Goal: Information Seeking & Learning: Learn about a topic

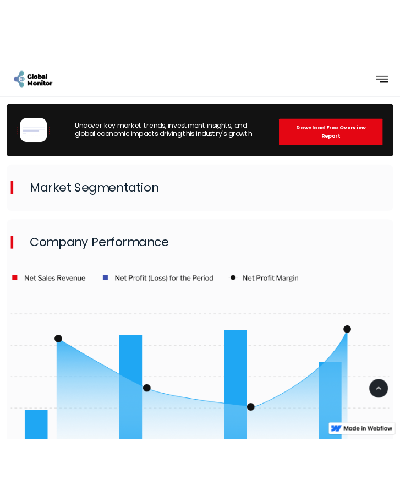
scroll to position [1213, 0]
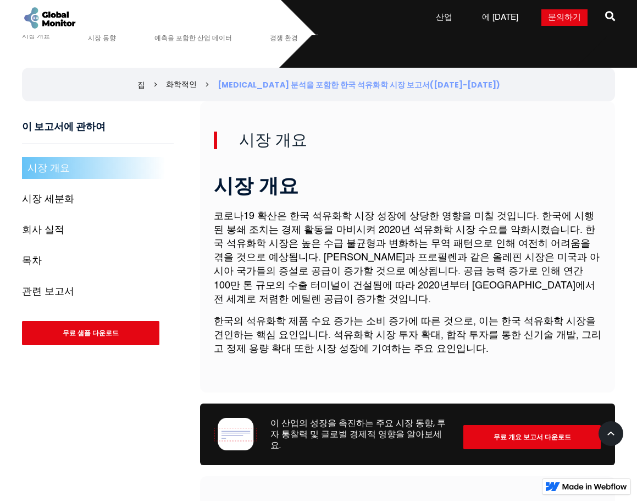
scroll to position [330, 0]
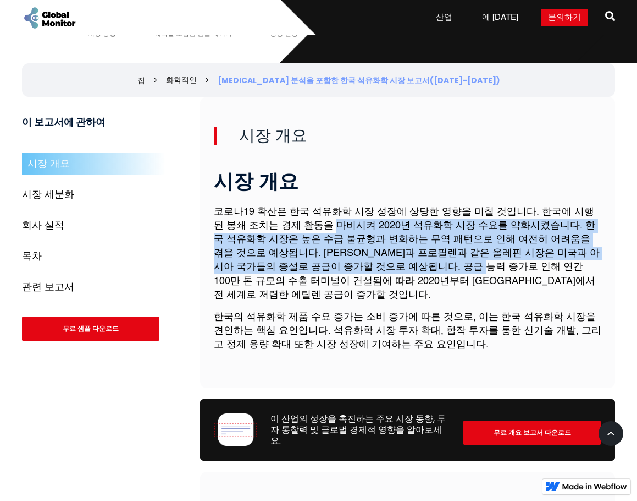
drag, startPoint x: 296, startPoint y: 188, endPoint x: 381, endPoint y: 243, distance: 100.5
click at [380, 241] on p "코로나19 확산은 한국 석유화학 시장 성장에 상당한 영향을 미칠 것입니다. 한국에 시행된 봉쇄 조치는 경제 활동을 마비시켜 2020년 석유화학…" at bounding box center [408, 253] width 388 height 97
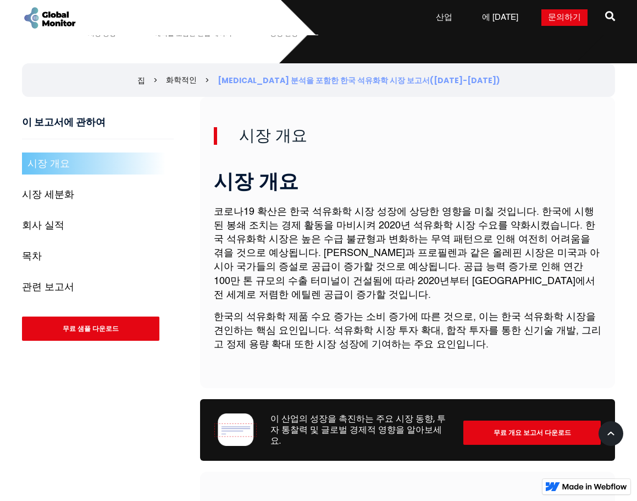
click at [512, 312] on font "한국의 석유화학 제품 수요 증가는 소비 증가에 따른 것으로, 이는 한국 석유화학 시장을 견인하는 핵심 요인입니다. 석유화학 시장 투자 확대, …" at bounding box center [408, 330] width 388 height 37
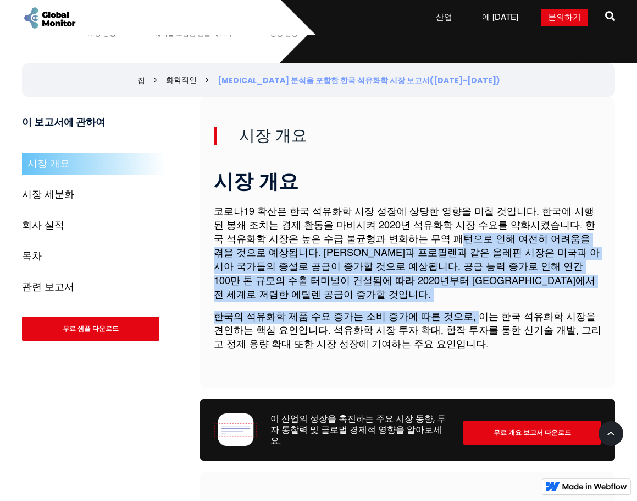
drag, startPoint x: 384, startPoint y: 201, endPoint x: 486, endPoint y: 272, distance: 124.2
click at [472, 266] on div "시장 개요 코로나19 확산은 한국 석유화학 시장 성장에 상당한 영향을 미칠 것입니다. 한국에 시행된 봉쇄 조치는 경제 활동을 마비시켜 2020…" at bounding box center [408, 258] width 388 height 204
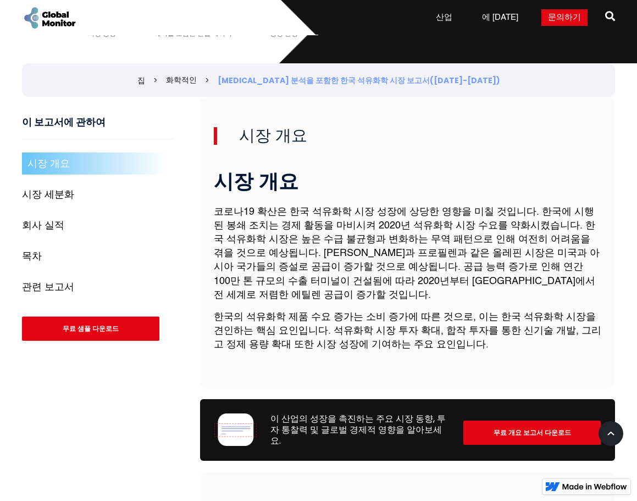
click at [556, 312] on font "한국의 석유화학 제품 수요 증가는 소비 증가에 따른 것으로, 이는 한국 석유화학 시장을 견인하는 핵심 요인입니다. 석유화학 시장 투자 확대, …" at bounding box center [408, 330] width 388 height 37
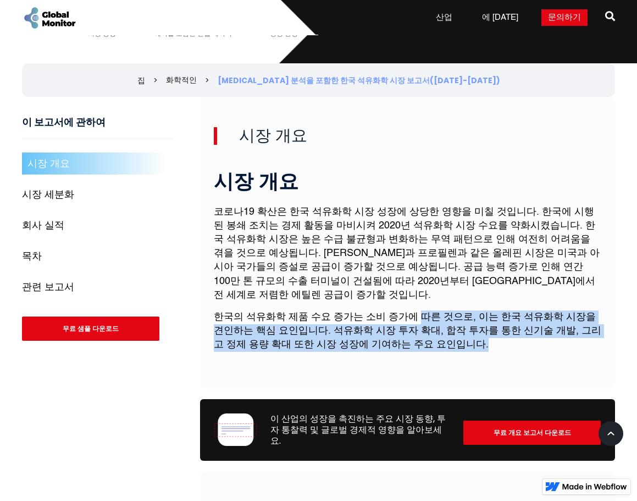
drag, startPoint x: 405, startPoint y: 271, endPoint x: 431, endPoint y: 288, distance: 31.0
click at [427, 310] on p "한국의 석유화학 제품 수요 증가는 소비 증가에 따른 것으로, 이는 한국 석유화학 시장을 견인하는 핵심 요인입니다. 석유화학 시장 투자 확대, …" at bounding box center [408, 331] width 388 height 42
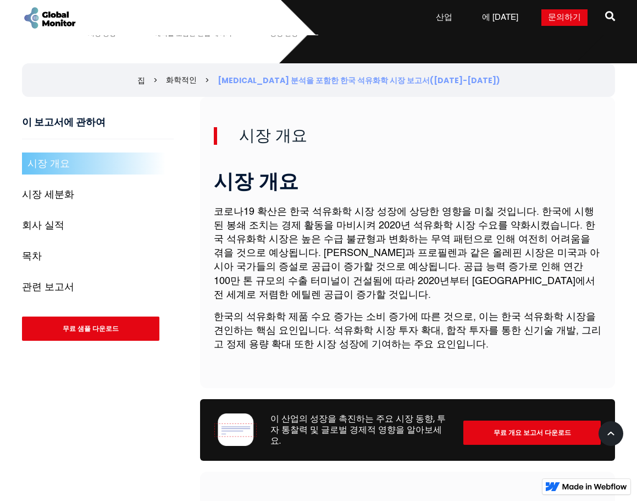
click at [493, 163] on div "시장 개요 코로나19 확산은 한국 석유화학 시장 성장에 상당한 영향을 미칠 것입니다. 한국에 시행된 봉쇄 조치는 경제 활동을 마비시켜 2020…" at bounding box center [408, 258] width 388 height 204
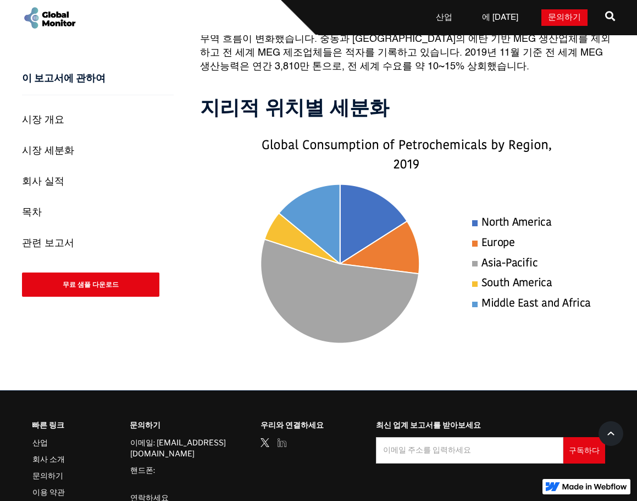
scroll to position [3892, 0]
